Goal: Task Accomplishment & Management: Use online tool/utility

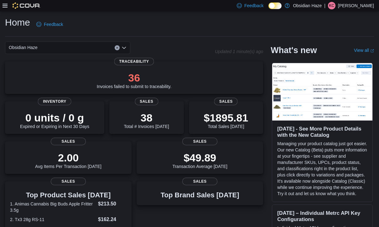
click at [2, 9] on div "Feedback Dark Mode Obsidian Haze | KC Kevin Carter" at bounding box center [189, 5] width 379 height 11
click at [4, 8] on icon at bounding box center [5, 5] width 5 height 5
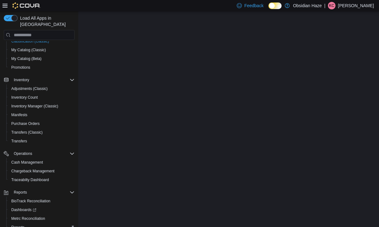
scroll to position [80, 0]
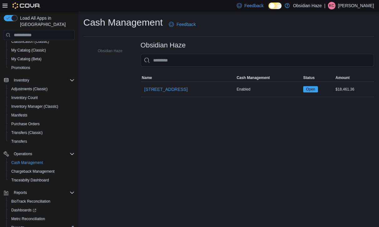
click at [152, 89] on span "1600 Ave O" at bounding box center [165, 89] width 43 height 6
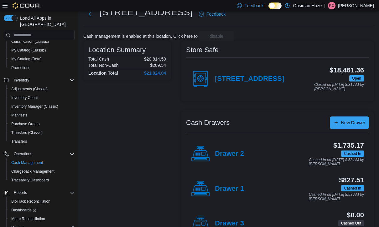
scroll to position [25, 0]
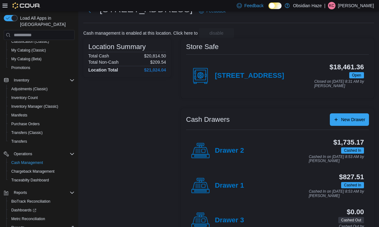
click at [244, 78] on h4 "1600 Ave O" at bounding box center [249, 76] width 69 height 8
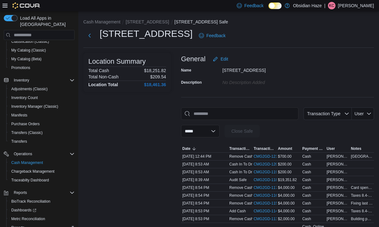
click at [342, 115] on span "Transaction Type" at bounding box center [327, 114] width 43 height 13
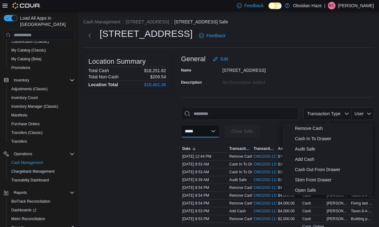
click at [219, 131] on select "**********" at bounding box center [200, 131] width 38 height 13
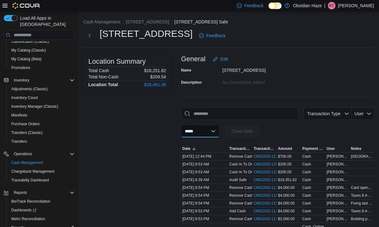
select select "**********"
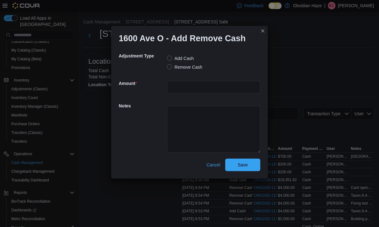
click at [168, 71] on label "Remove Cash" at bounding box center [184, 68] width 35 height 8
click at [178, 93] on input "number" at bounding box center [213, 87] width 93 height 13
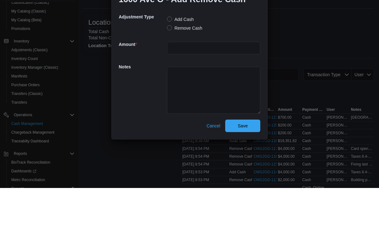
scroll to position [39, 0]
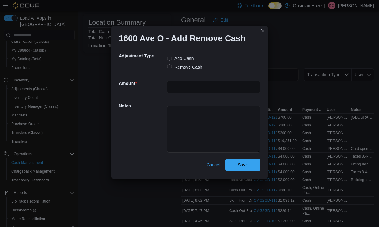
type input "****"
click at [232, 129] on textarea at bounding box center [213, 129] width 93 height 47
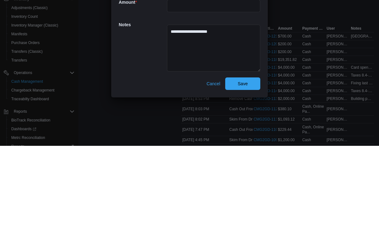
scroll to position [90, 0]
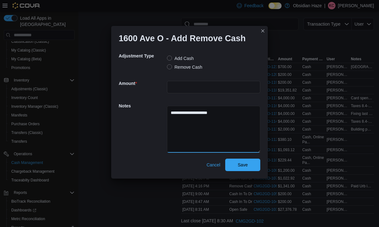
type textarea "**********"
click at [249, 171] on span "Save" at bounding box center [243, 165] width 28 height 13
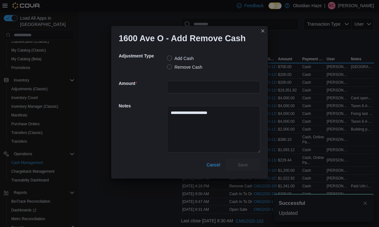
scroll to position [1, 0]
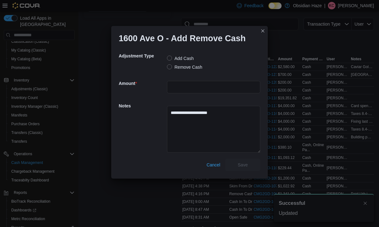
select select
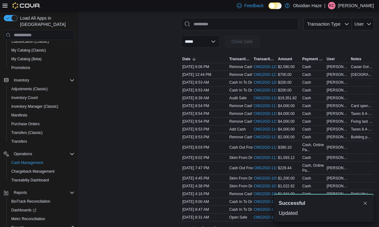
click at [365, 207] on button "Dismiss toast" at bounding box center [365, 204] width 8 height 8
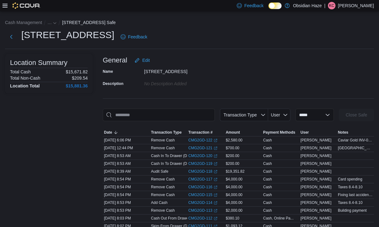
click at [15, 36] on button "Next" at bounding box center [11, 37] width 13 height 13
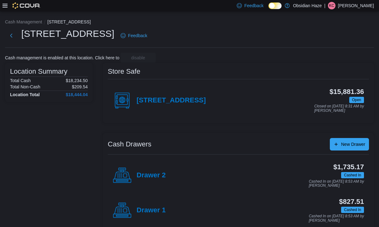
click at [11, 32] on button "Next" at bounding box center [11, 35] width 13 height 13
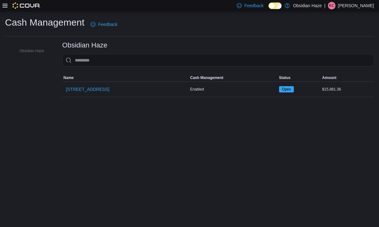
click at [7, 6] on icon at bounding box center [5, 6] width 5 height 4
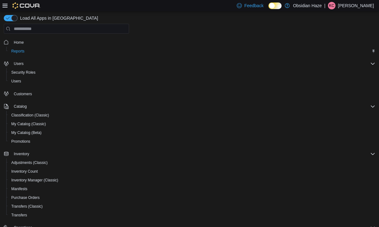
scroll to position [20, 0]
click at [1, 7] on div "Feedback Dark Mode Obsidian Haze | KC Kevin Carter" at bounding box center [189, 5] width 379 height 11
click at [10, 5] on div at bounding box center [22, 6] width 38 height 6
click at [5, 6] on icon at bounding box center [5, 6] width 5 height 4
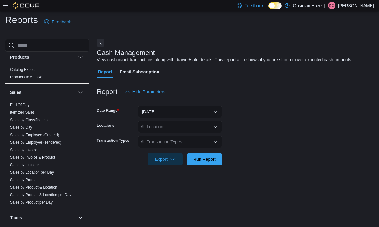
scroll to position [404, 0]
click at [29, 103] on link "End Of Day" at bounding box center [19, 105] width 19 height 4
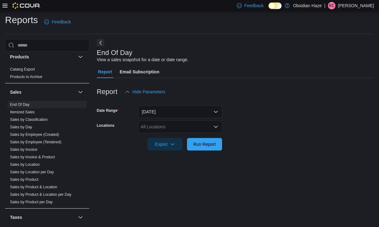
scroll to position [14, 0]
click at [215, 141] on span "Run Report" at bounding box center [204, 144] width 23 height 6
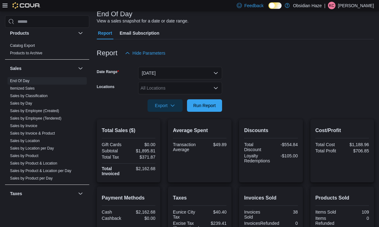
scroll to position [41, 0]
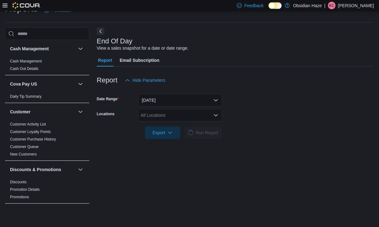
click at [214, 98] on button "[DATE]" at bounding box center [180, 100] width 84 height 13
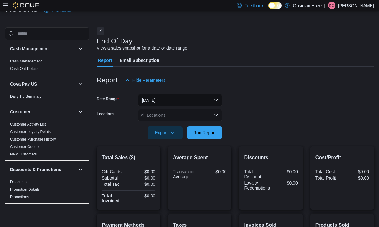
scroll to position [14, 0]
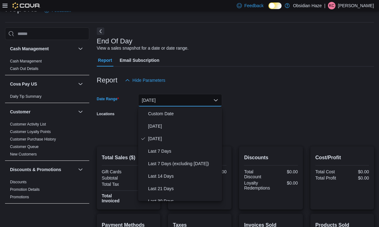
click at [172, 125] on span "[DATE]" at bounding box center [183, 127] width 71 height 8
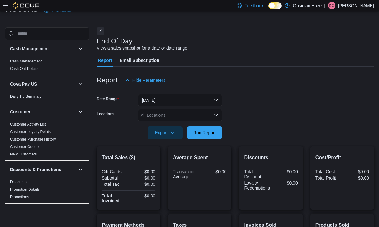
click at [211, 139] on span "Run Report" at bounding box center [205, 133] width 28 height 13
click at [210, 119] on div "All Locations" at bounding box center [180, 115] width 84 height 13
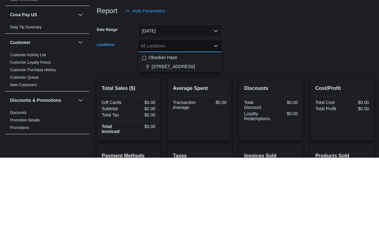
click at [167, 133] on span "[STREET_ADDRESS]" at bounding box center [172, 136] width 43 height 6
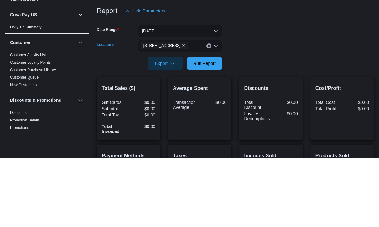
click at [267, 87] on form "Date Range [DATE] Locations [STREET_ADDRESS] Selected. 1600 Ave O. Press Backsp…" at bounding box center [235, 113] width 277 height 53
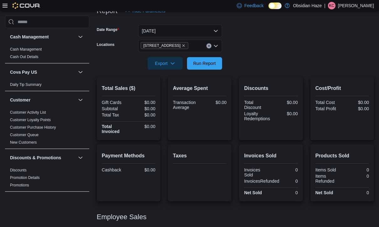
click at [211, 65] on span "Run Report" at bounding box center [204, 63] width 23 height 6
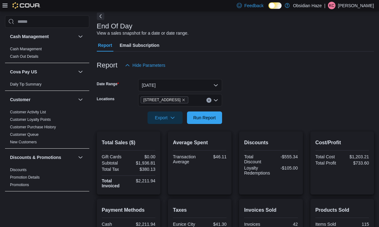
scroll to position [26, 0]
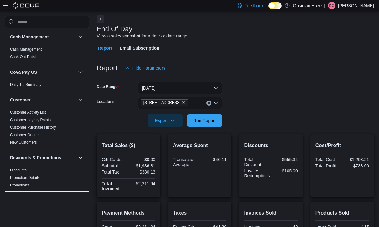
click at [210, 122] on span "Run Report" at bounding box center [204, 121] width 23 height 6
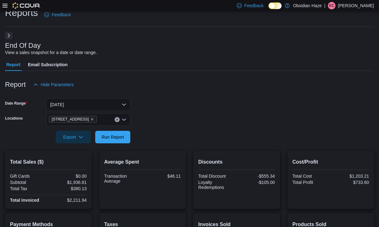
scroll to position [9, 0]
